Goal: Information Seeking & Learning: Learn about a topic

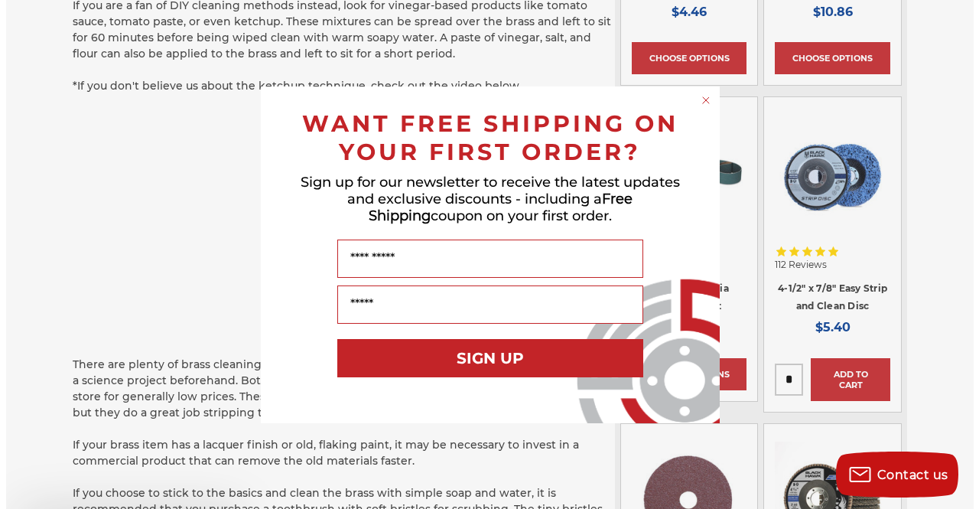
scroll to position [1406, 0]
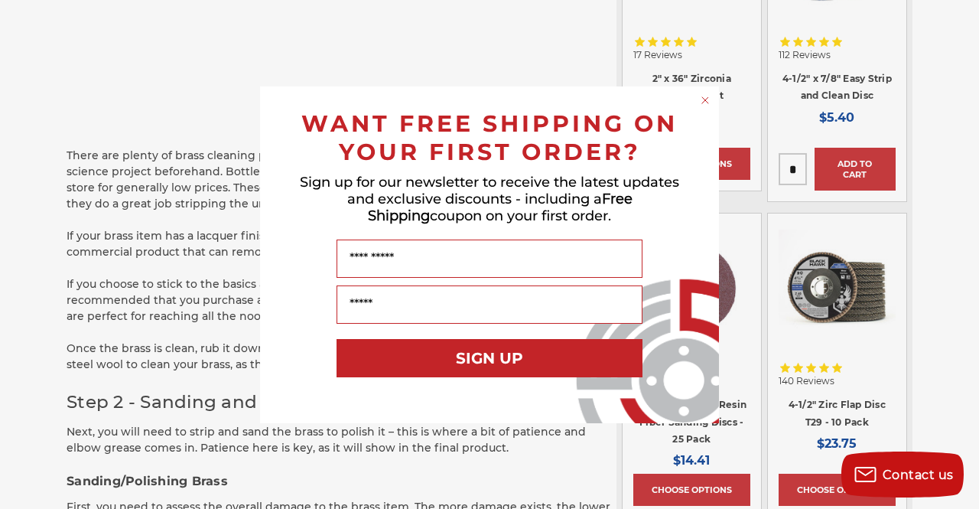
click at [702, 95] on circle "Close dialog" at bounding box center [706, 100] width 15 height 15
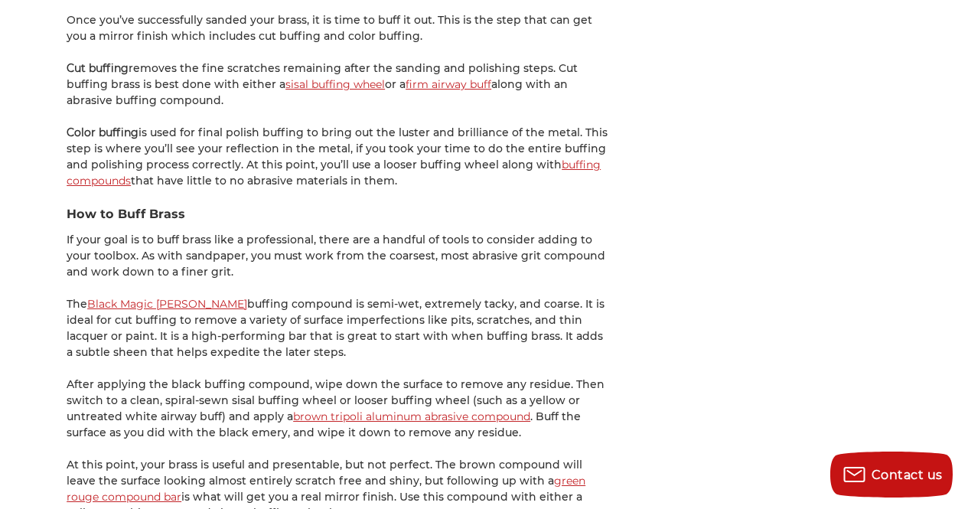
scroll to position [2519, 0]
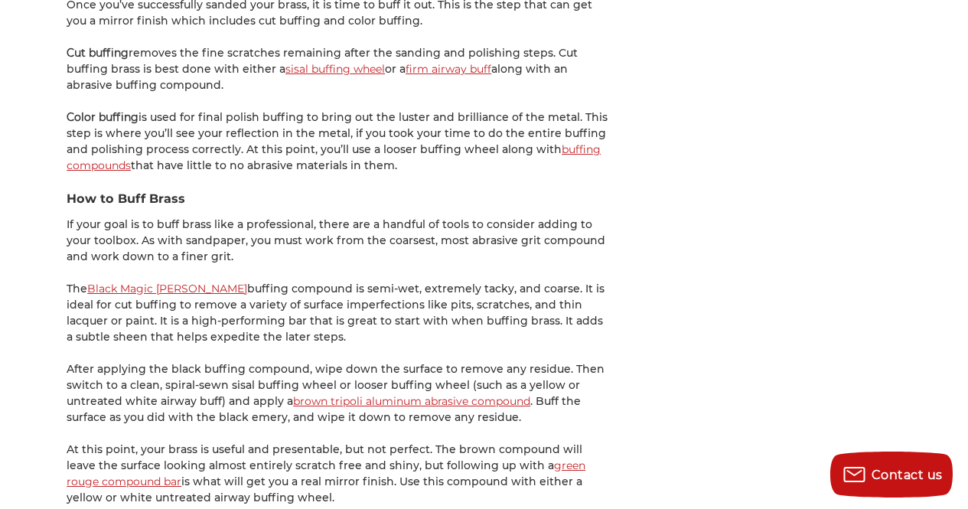
click at [425, 223] on p "If your goal is to buff brass like a professional, there are a handful of tools…" at bounding box center [338, 241] width 543 height 48
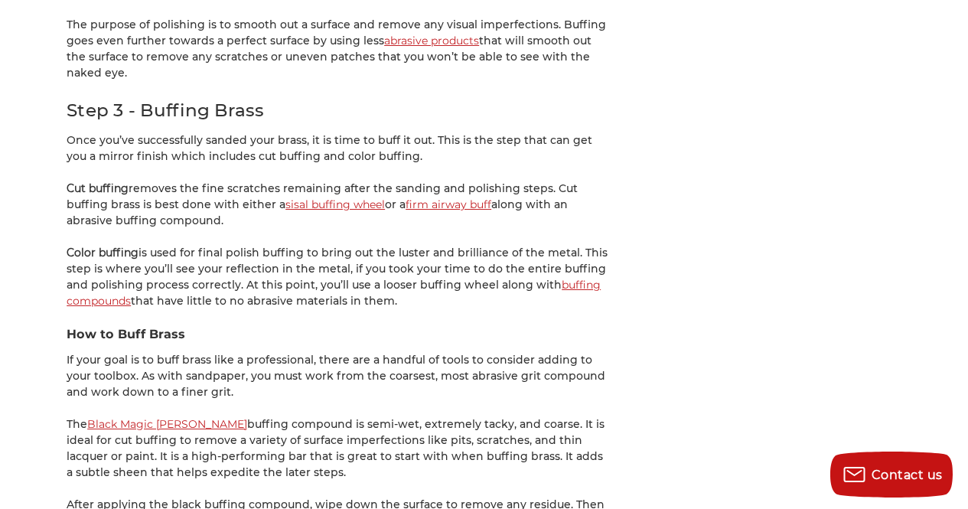
scroll to position [2381, 0]
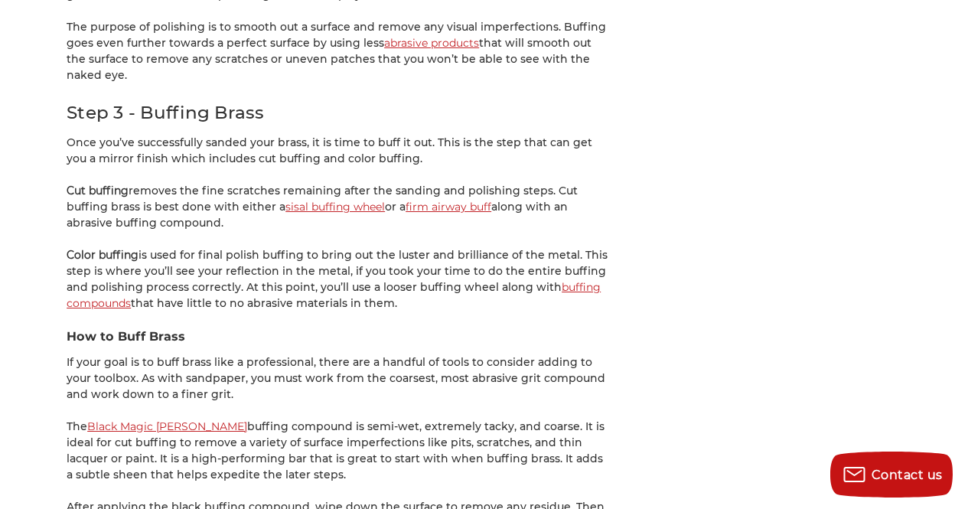
click at [353, 200] on link "sisal buffing wheel" at bounding box center [334, 207] width 99 height 14
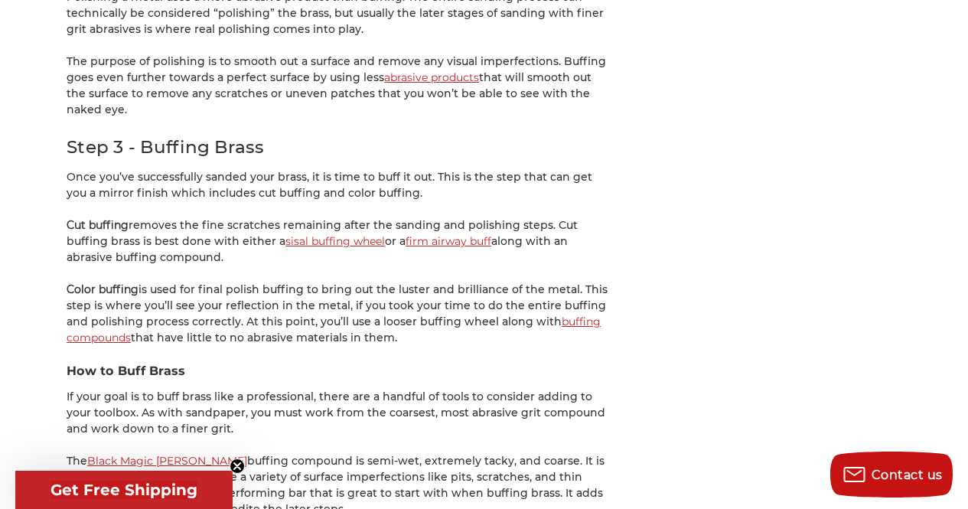
scroll to position [2348, 0]
